Goal: Information Seeking & Learning: Learn about a topic

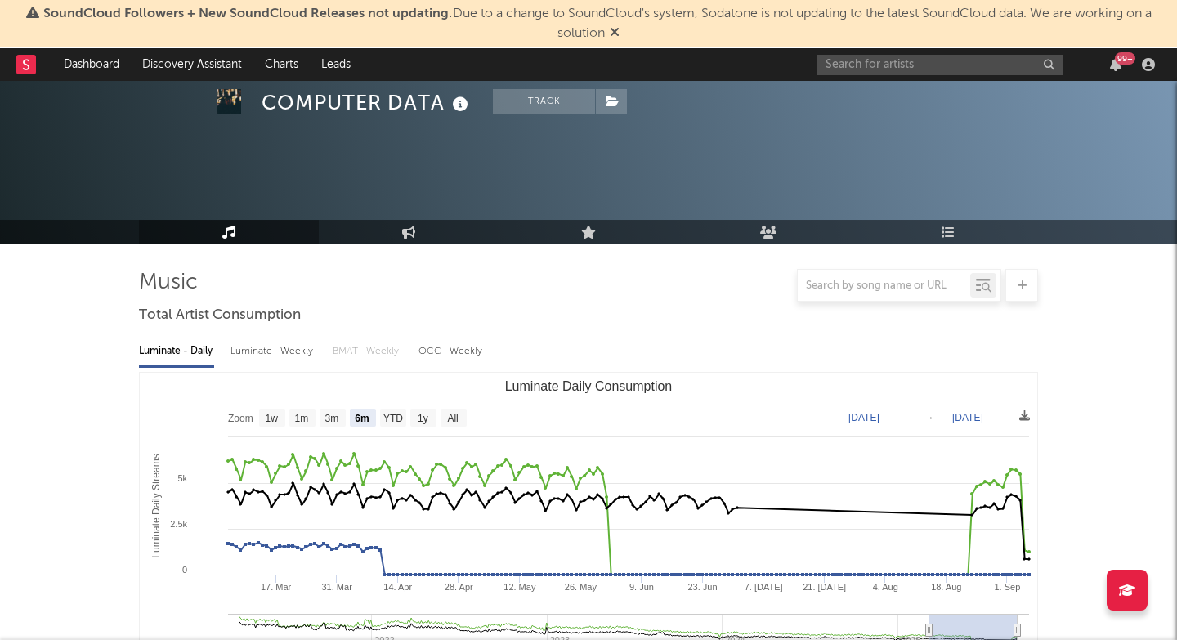
select select "6m"
select select "1w"
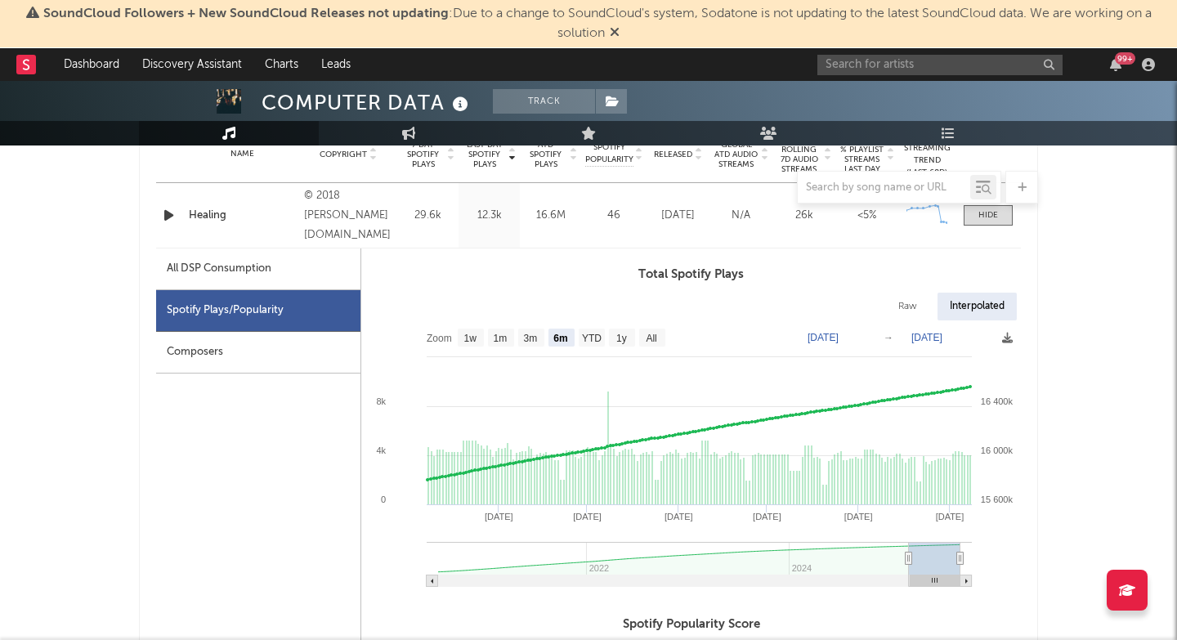
scroll to position [682, 0]
click at [853, 65] on input "text" at bounding box center [940, 65] width 245 height 20
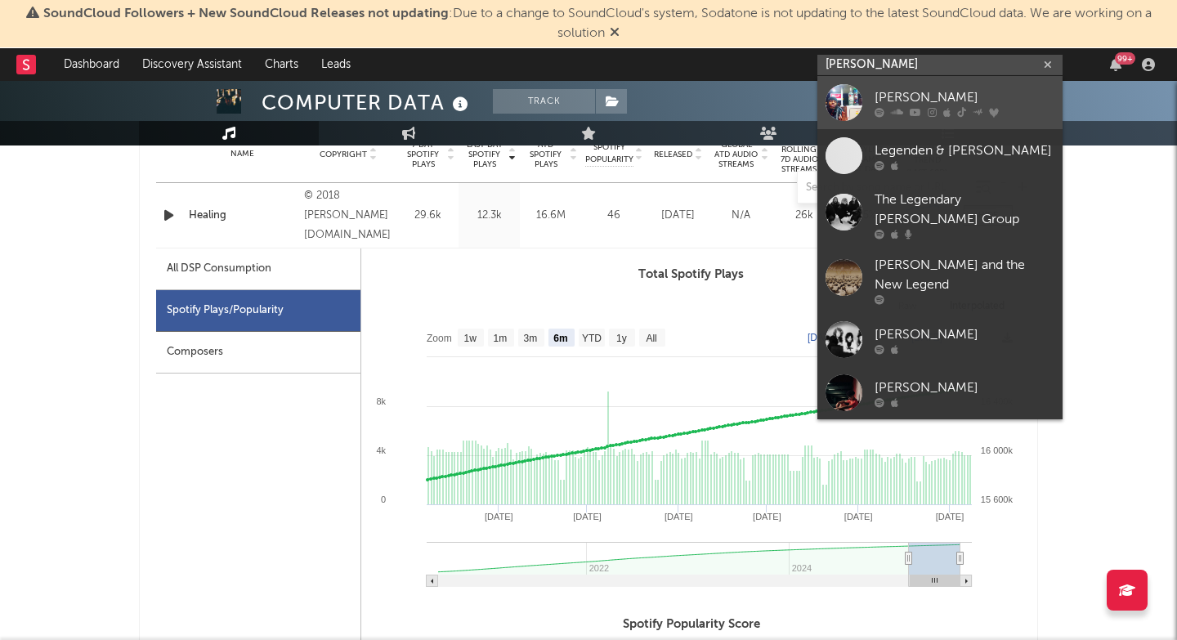
type input "[PERSON_NAME]"
click at [887, 111] on div at bounding box center [965, 112] width 180 height 10
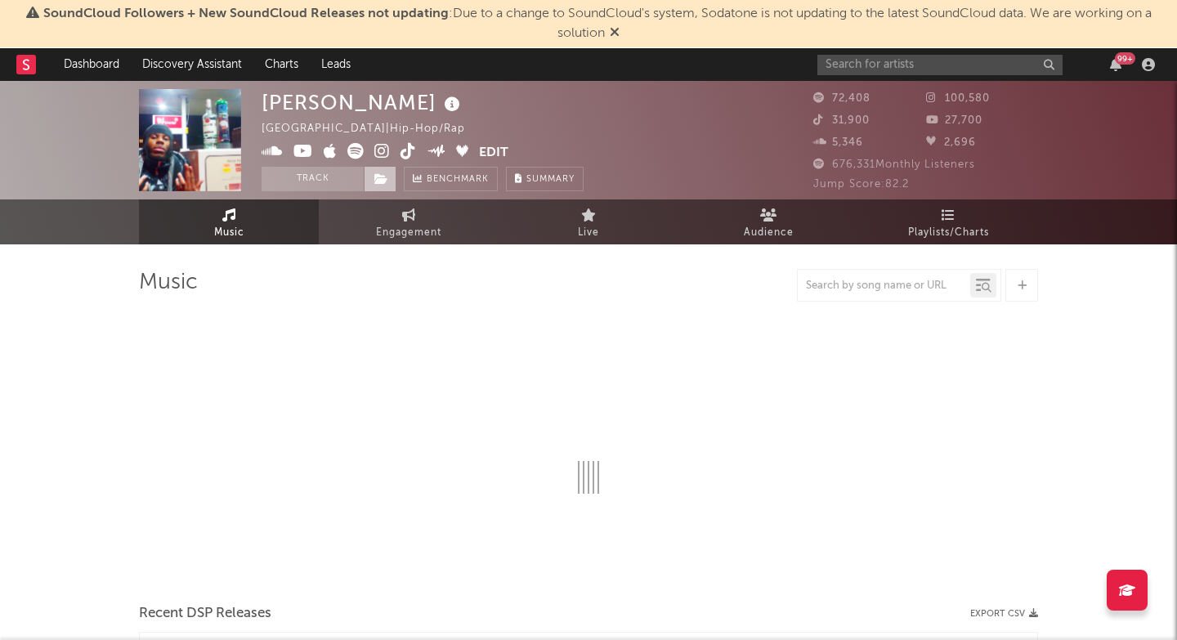
select select "6m"
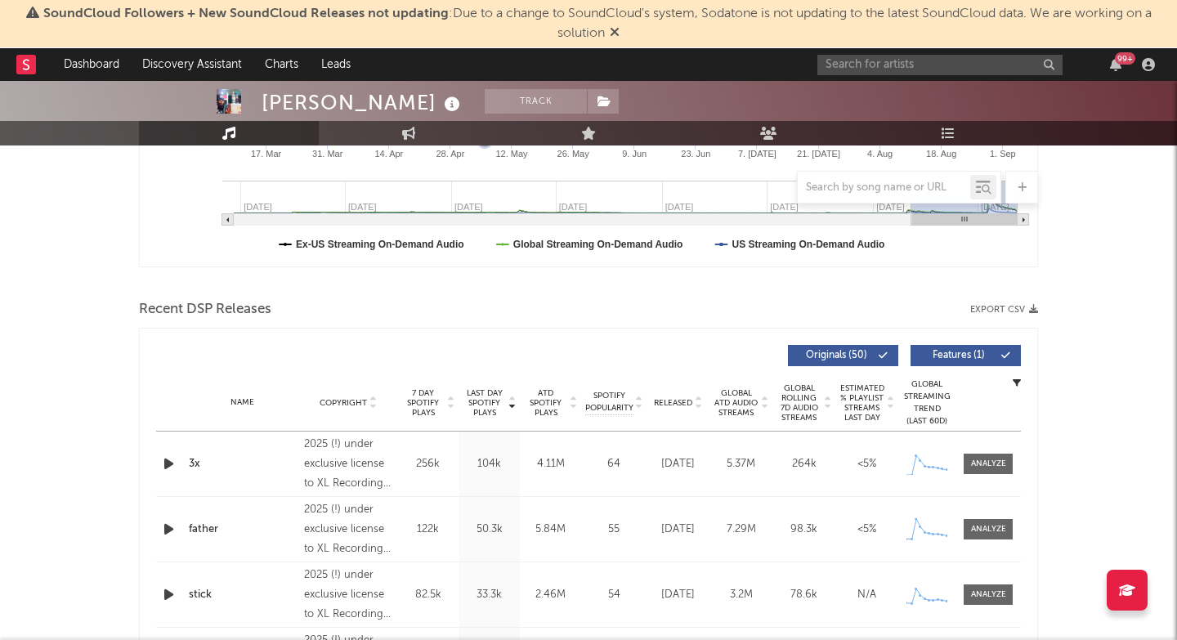
scroll to position [571, 0]
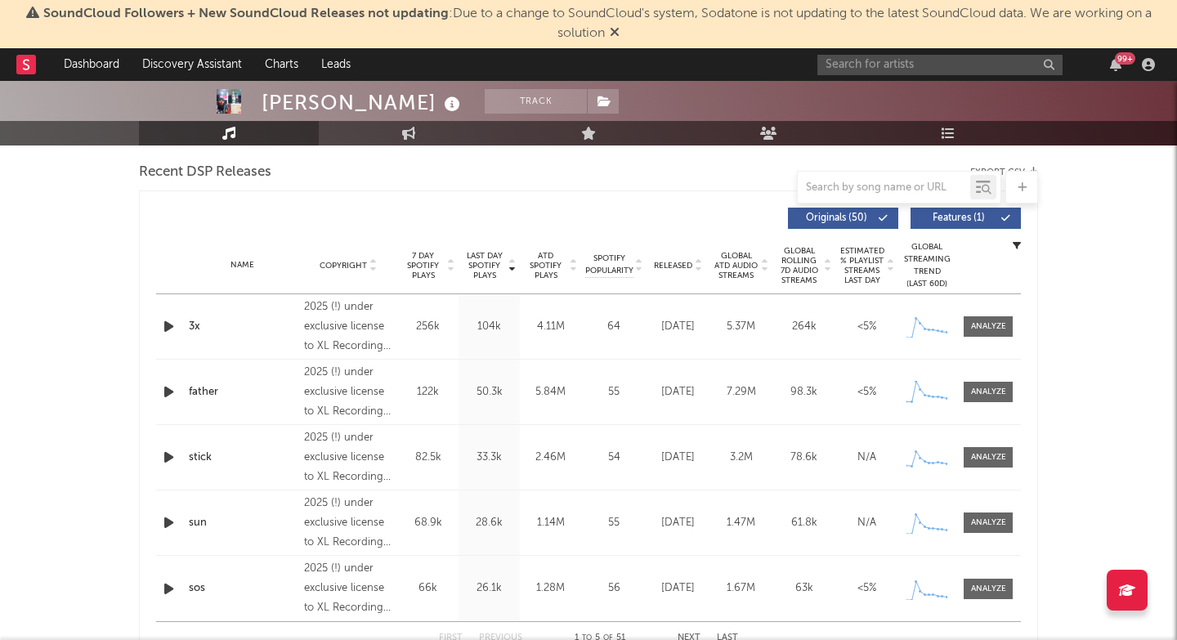
click at [165, 324] on icon "button" at bounding box center [168, 326] width 17 height 20
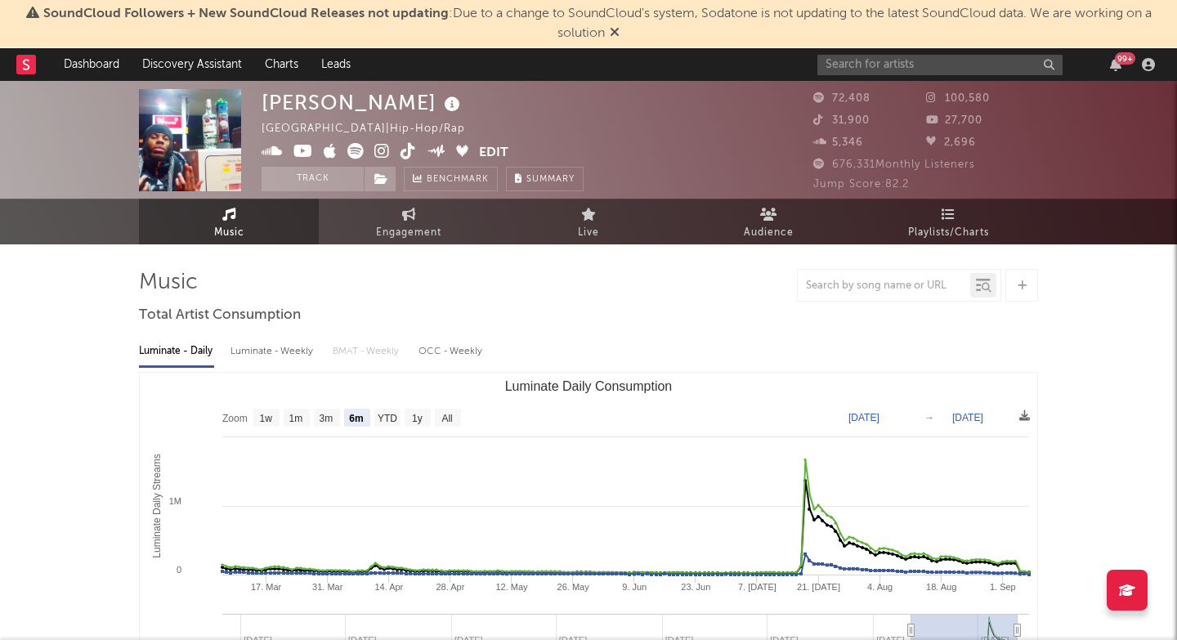
scroll to position [0, 0]
click at [299, 98] on div "[PERSON_NAME]" at bounding box center [363, 102] width 203 height 27
copy div "[PERSON_NAME]"
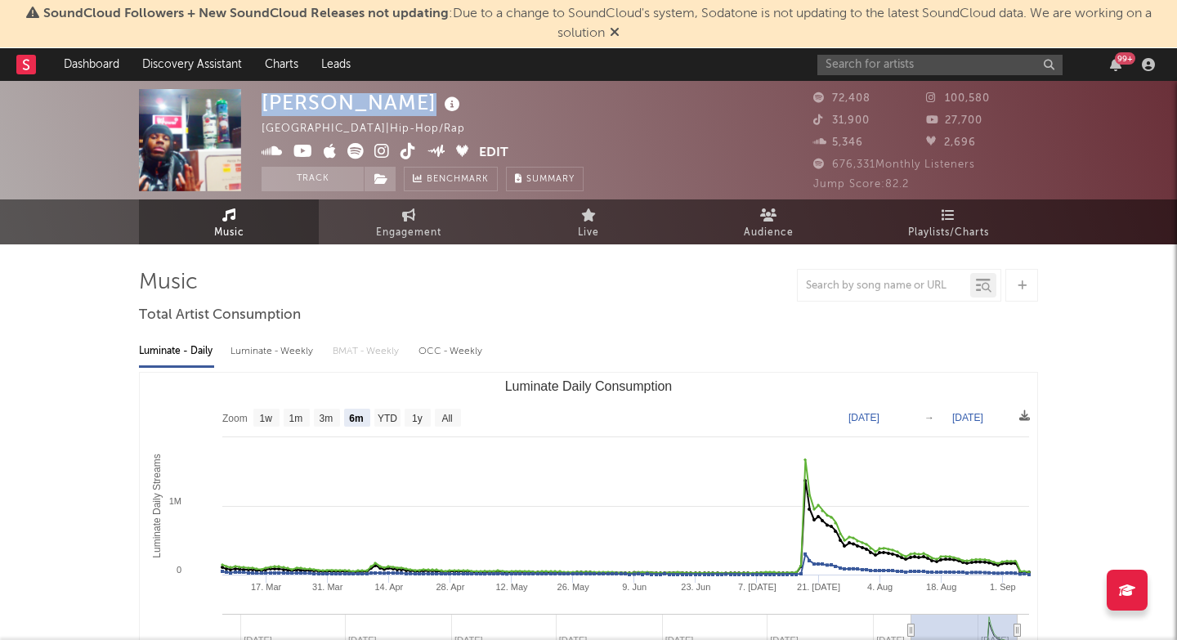
click at [384, 150] on icon at bounding box center [383, 151] width 16 height 16
click at [895, 58] on input "text" at bounding box center [940, 65] width 245 height 20
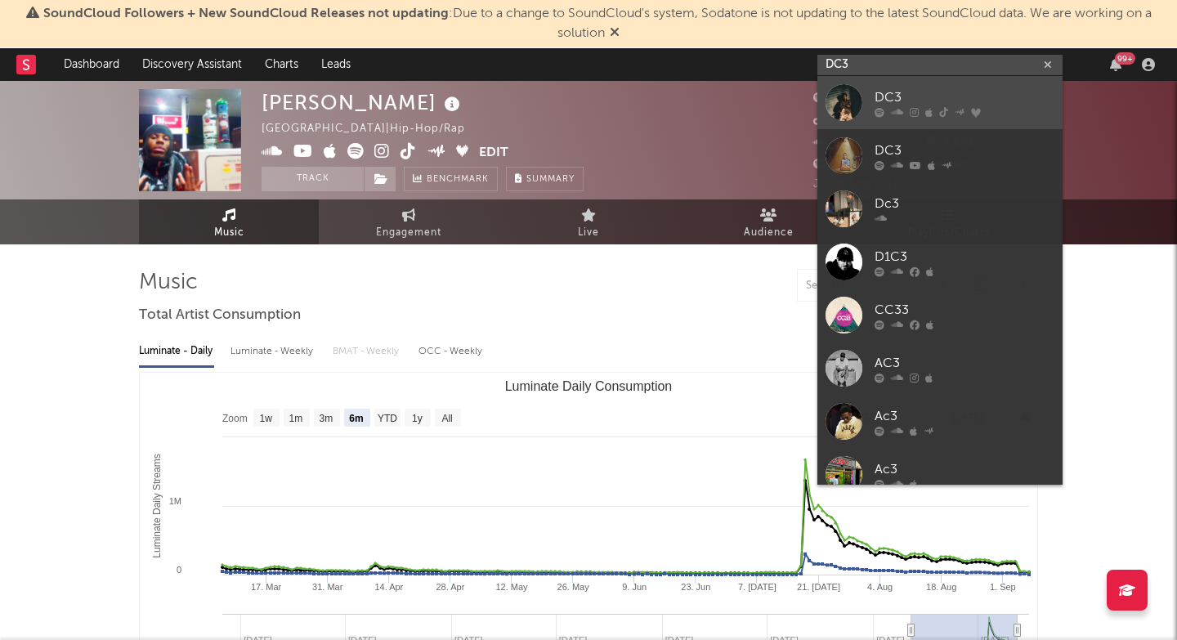
type input "DC3"
click at [893, 116] on icon at bounding box center [897, 112] width 12 height 10
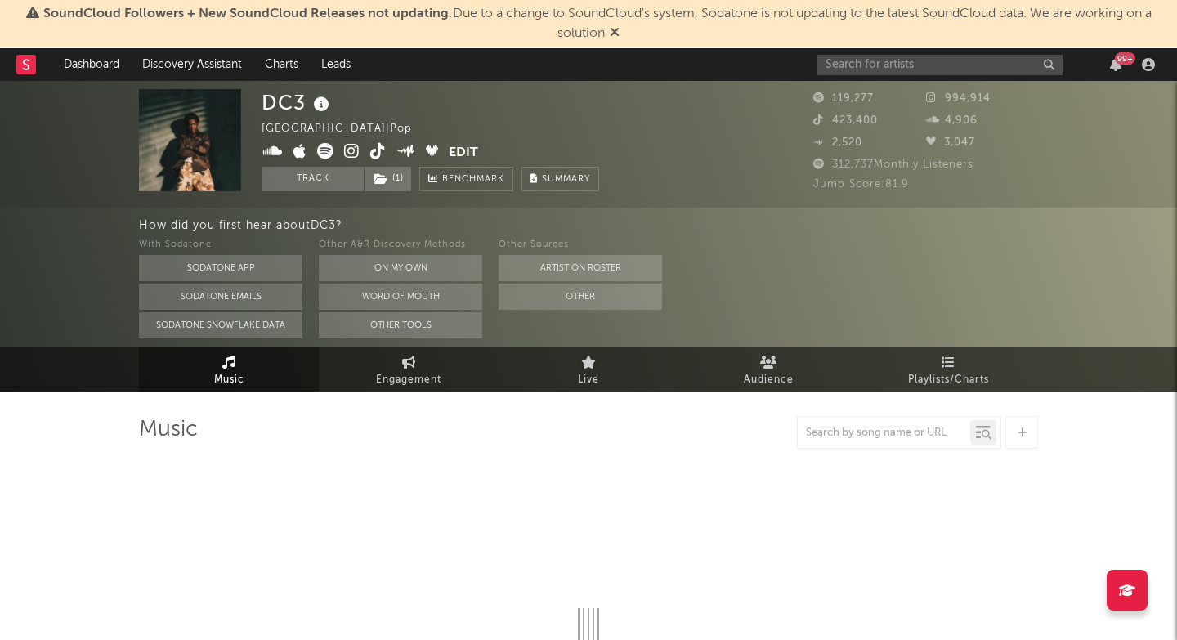
select select "6m"
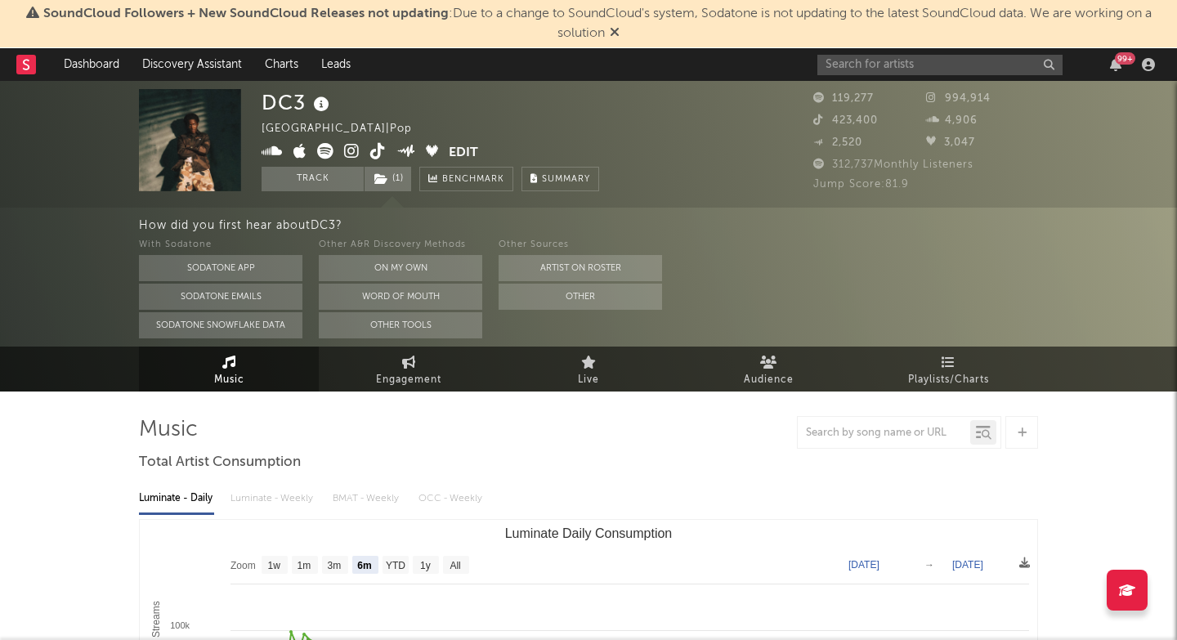
click at [350, 150] on icon at bounding box center [352, 151] width 16 height 16
click at [382, 153] on icon at bounding box center [378, 151] width 16 height 16
click at [927, 66] on input "text" at bounding box center [940, 65] width 245 height 20
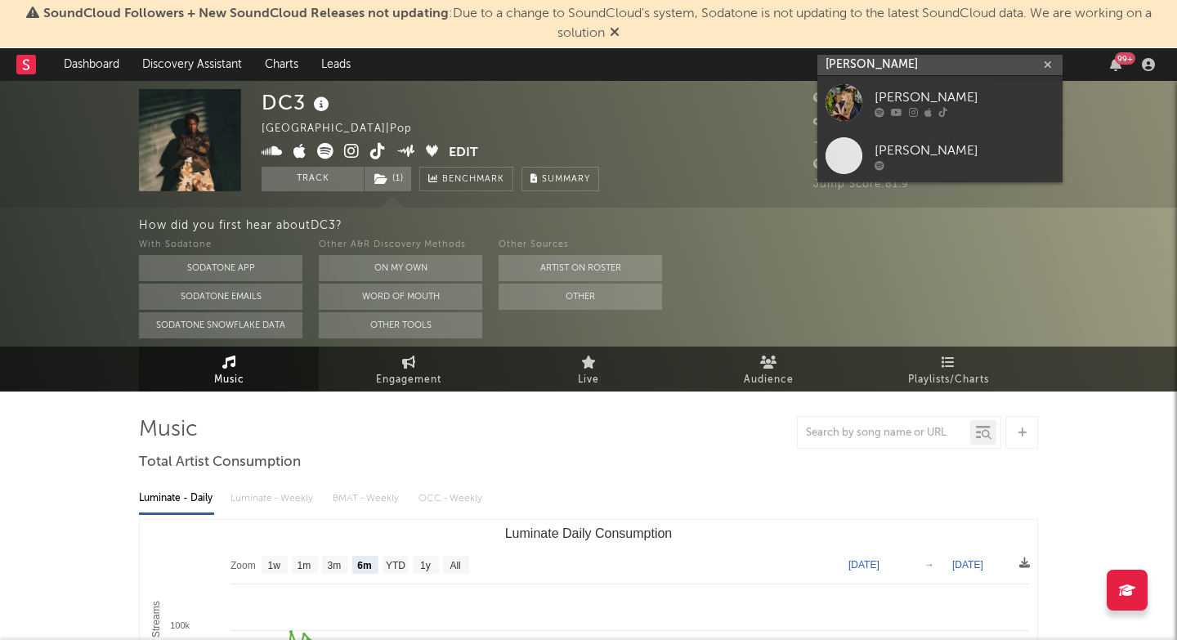
type input "[PERSON_NAME]"
click at [918, 112] on div at bounding box center [965, 112] width 180 height 10
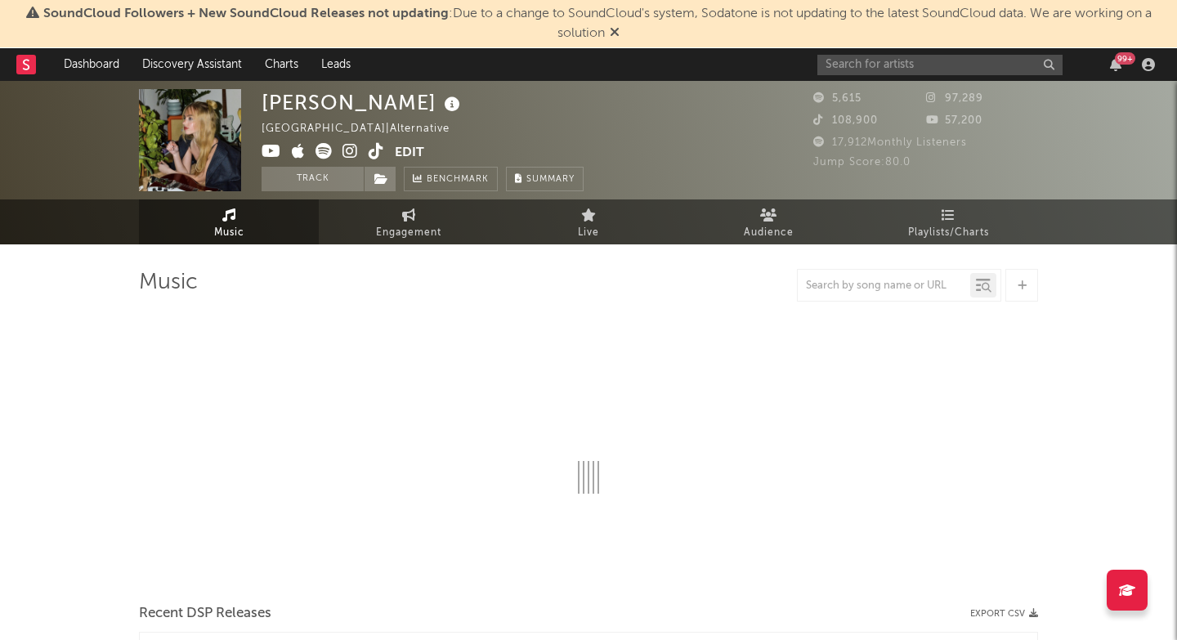
select select "1w"
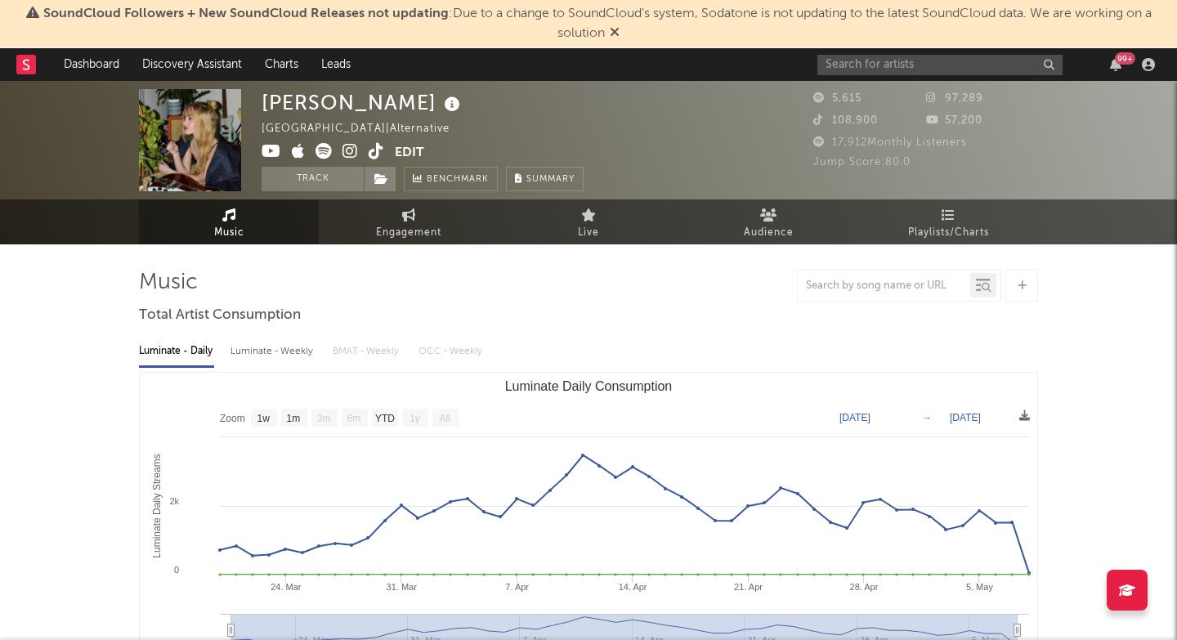
click at [355, 148] on icon at bounding box center [351, 151] width 16 height 16
click at [928, 51] on div "99 +" at bounding box center [989, 64] width 343 height 33
click at [934, 66] on input "text" at bounding box center [940, 65] width 245 height 20
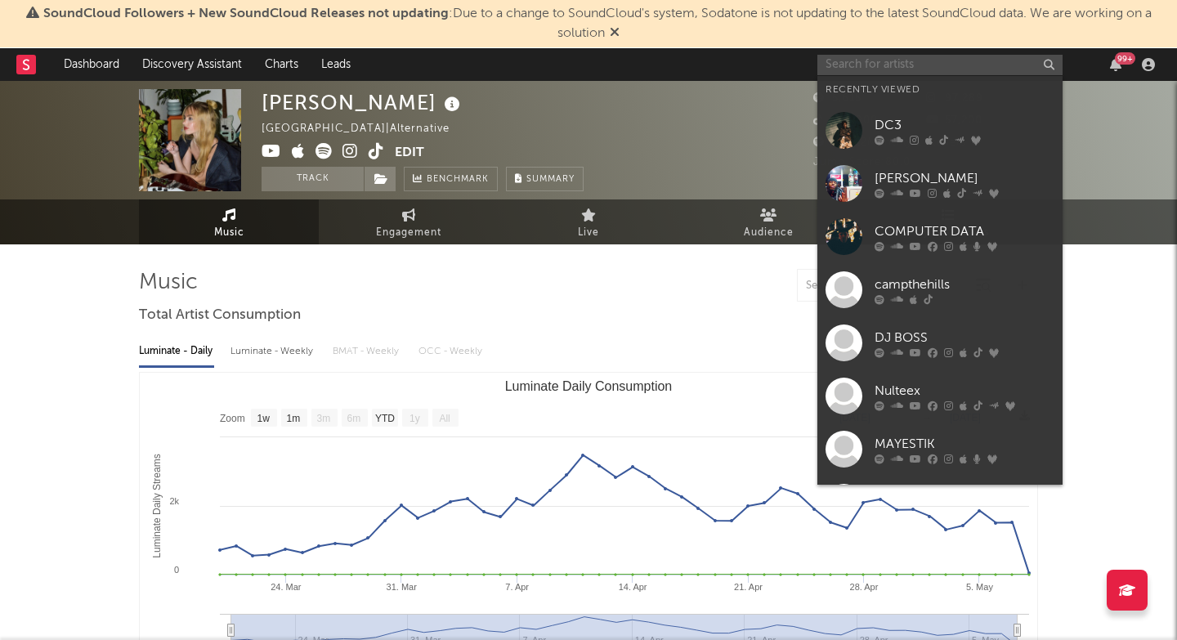
paste input "[URL][DOMAIN_NAME]"
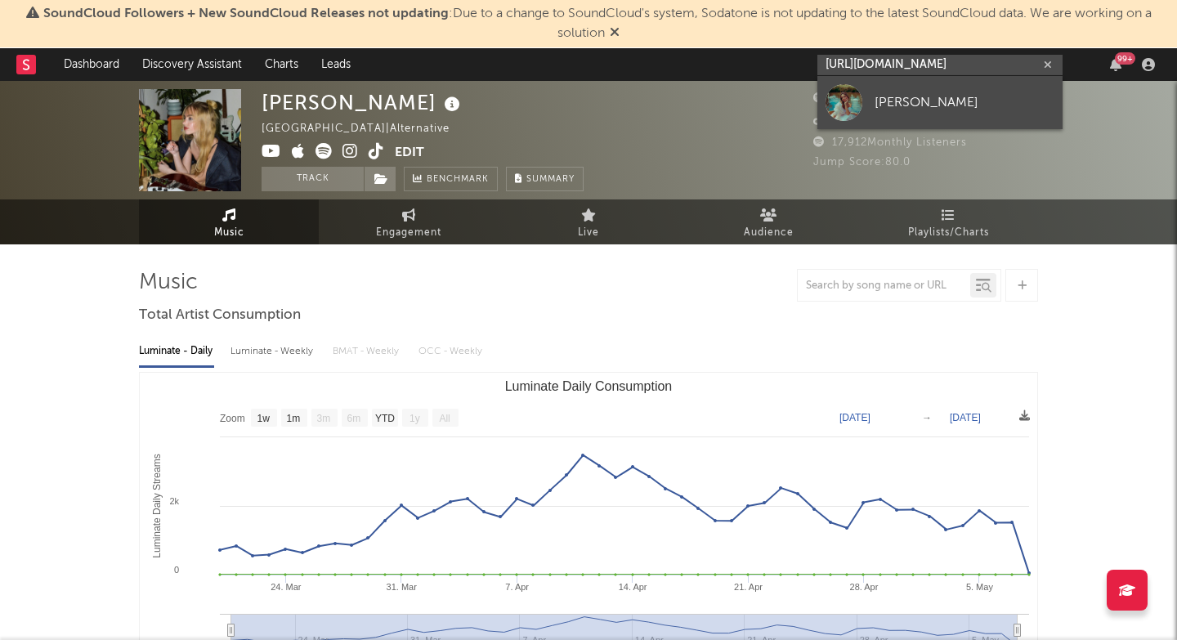
type input "[URL][DOMAIN_NAME]"
click at [932, 105] on div "[PERSON_NAME]" at bounding box center [965, 102] width 180 height 20
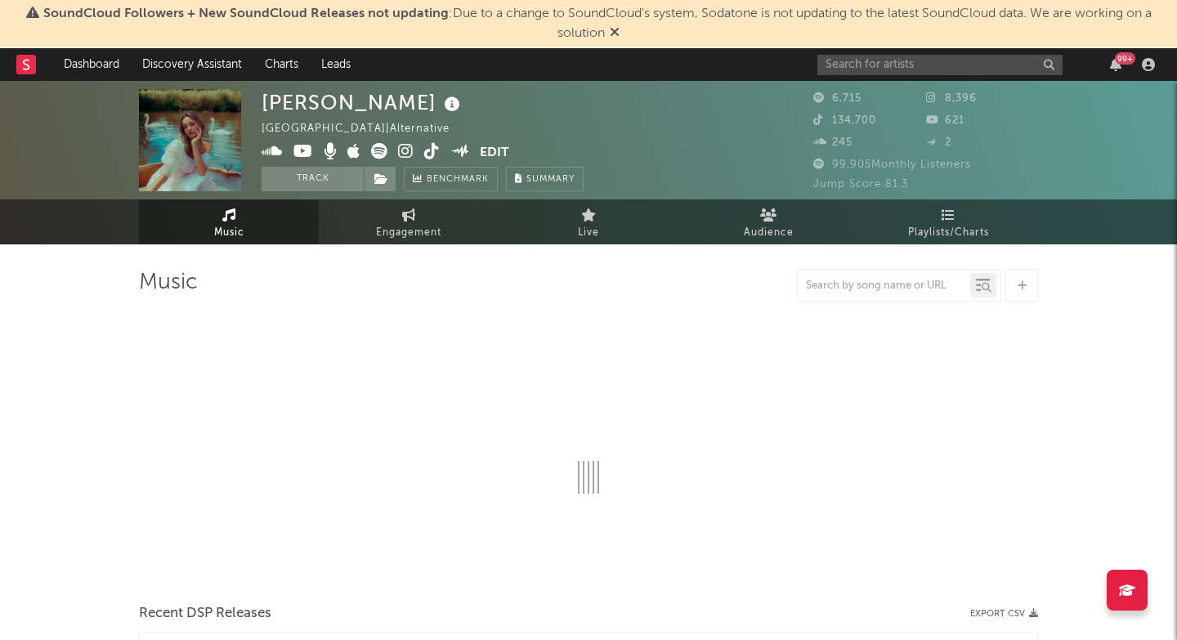
select select "1w"
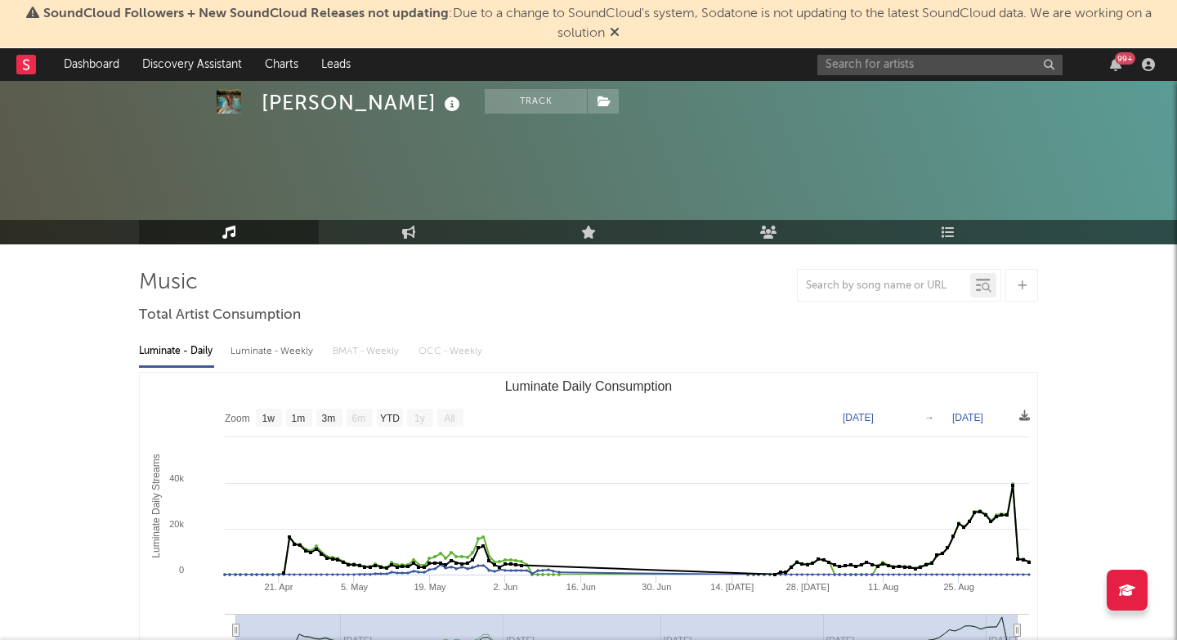
scroll to position [648, 0]
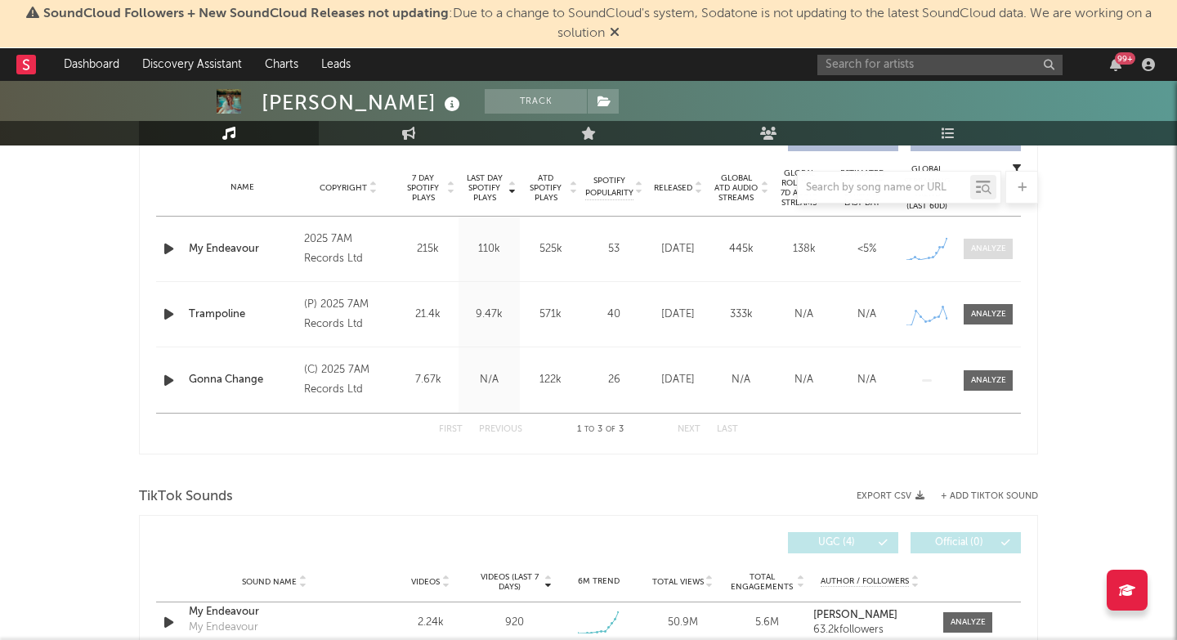
click at [993, 248] on div at bounding box center [988, 249] width 35 height 12
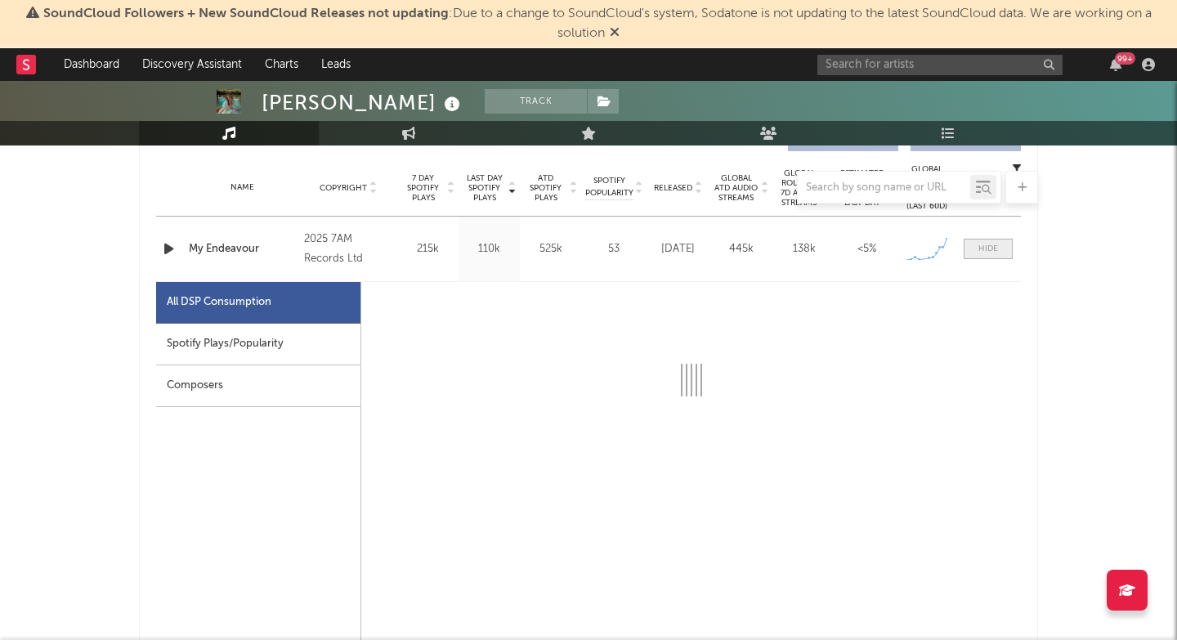
select select "1w"
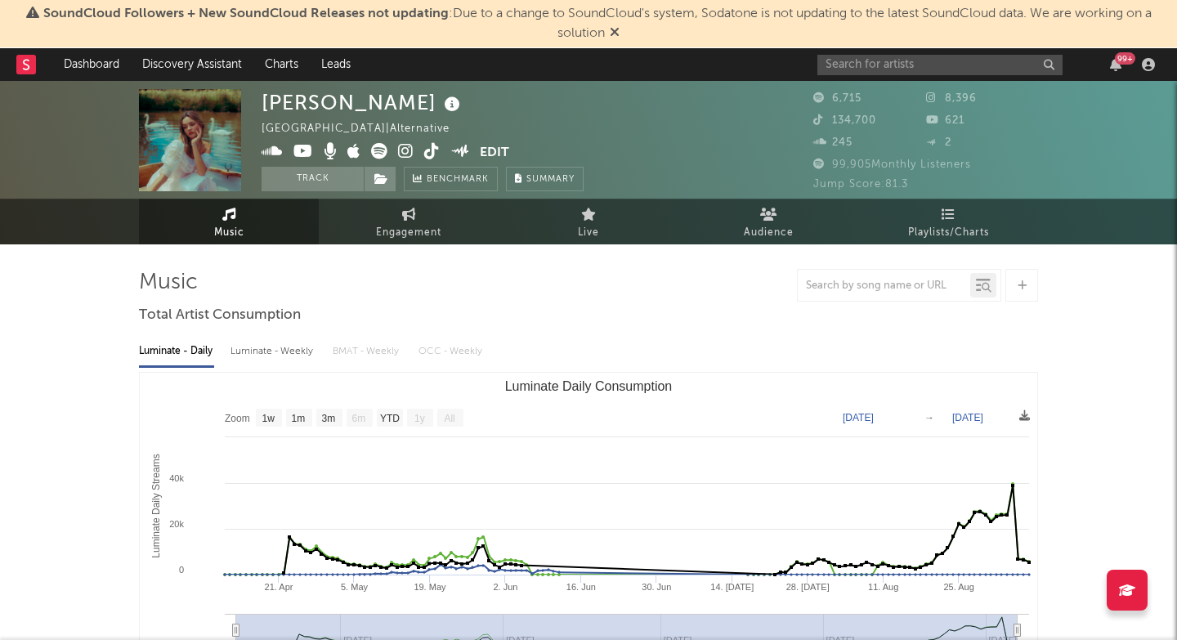
scroll to position [0, 0]
click at [405, 150] on icon at bounding box center [406, 151] width 16 height 16
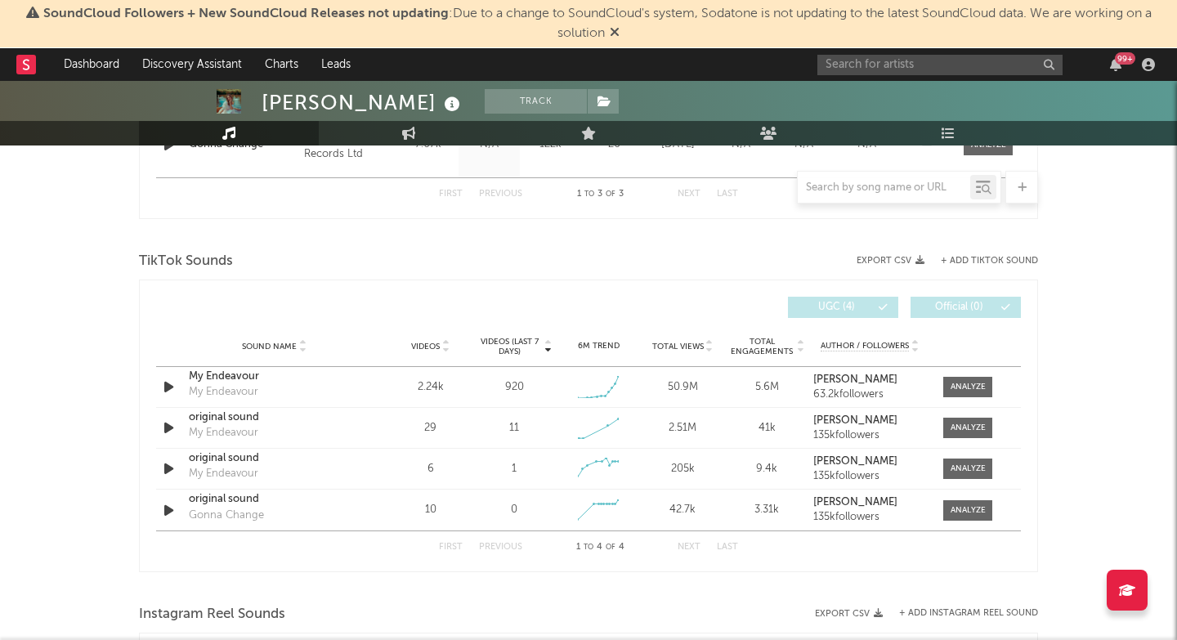
scroll to position [1588, 0]
